Goal: Task Accomplishment & Management: Manage account settings

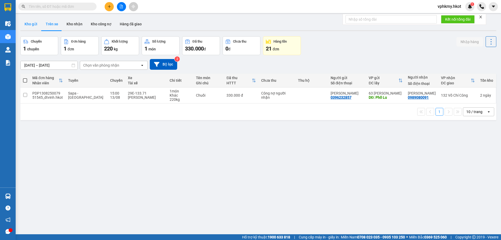
click at [30, 24] on button "Kho gửi" at bounding box center [30, 24] width 21 height 13
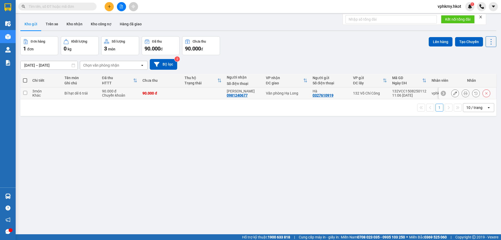
click at [27, 90] on td at bounding box center [24, 93] width 9 height 12
checkbox input "true"
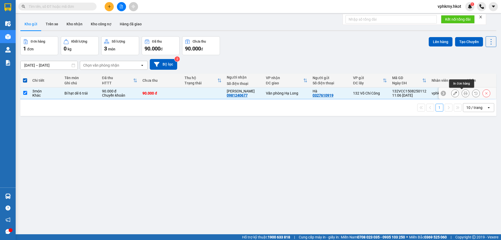
click at [464, 92] on icon at bounding box center [466, 93] width 4 height 4
